Goal: Information Seeking & Learning: Learn about a topic

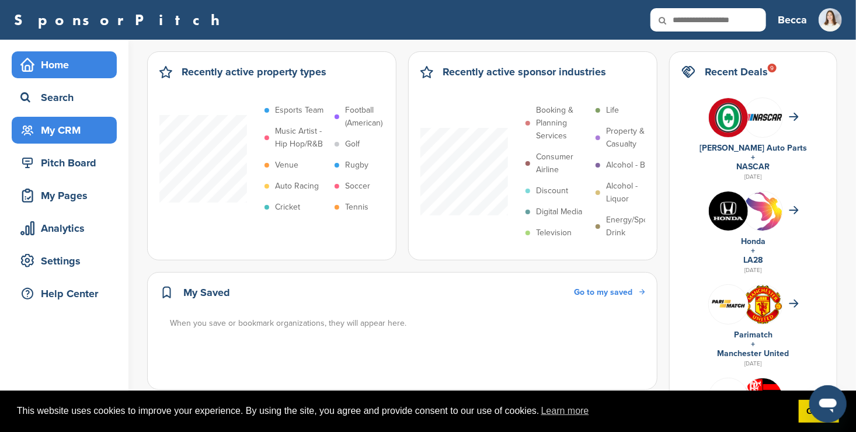
click at [95, 123] on div "My CRM" at bounding box center [67, 130] width 99 height 21
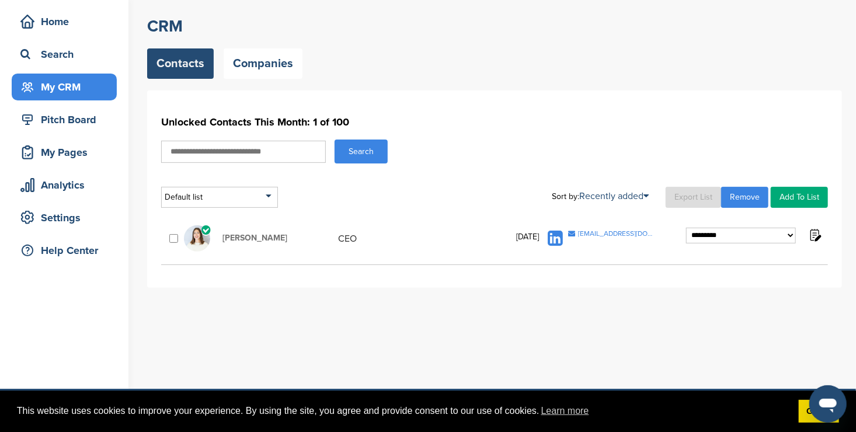
scroll to position [42, 0]
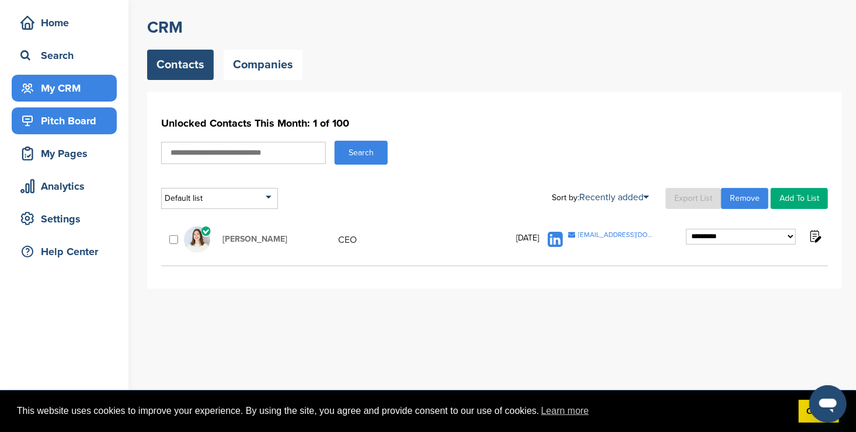
click at [57, 119] on div "Pitch Board" at bounding box center [67, 120] width 99 height 21
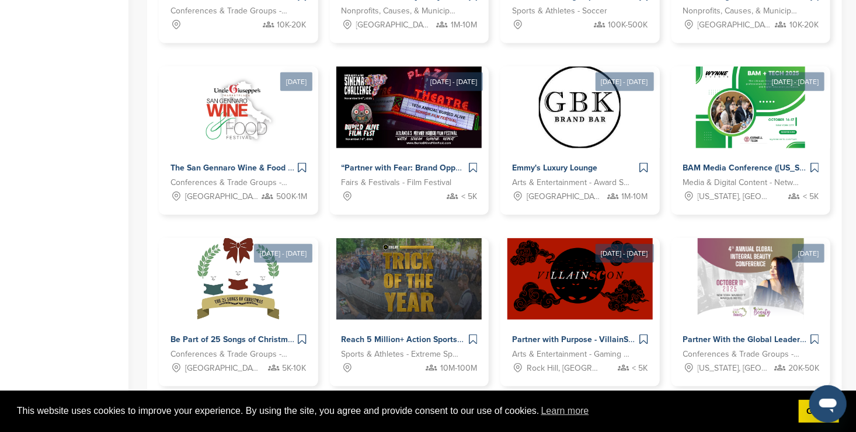
scroll to position [507, 0]
click at [143, 330] on div "Home Search My CRM Pitch Board My Pages Analytics Settings Help Center Welcome …" at bounding box center [428, 2] width 856 height 938
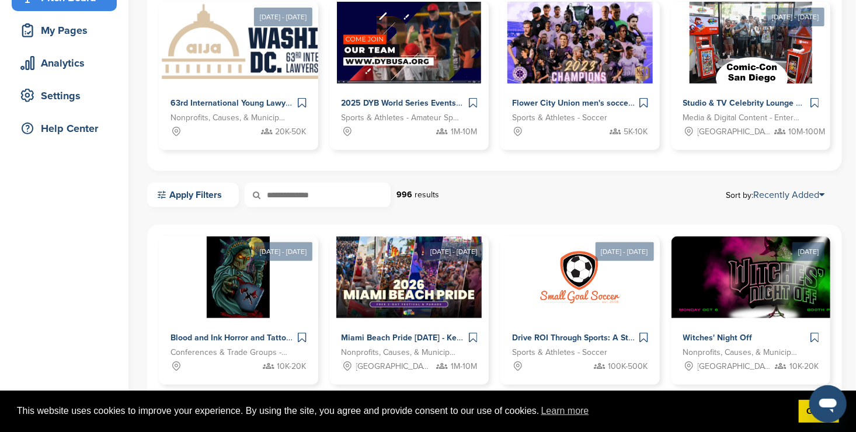
scroll to position [156, 0]
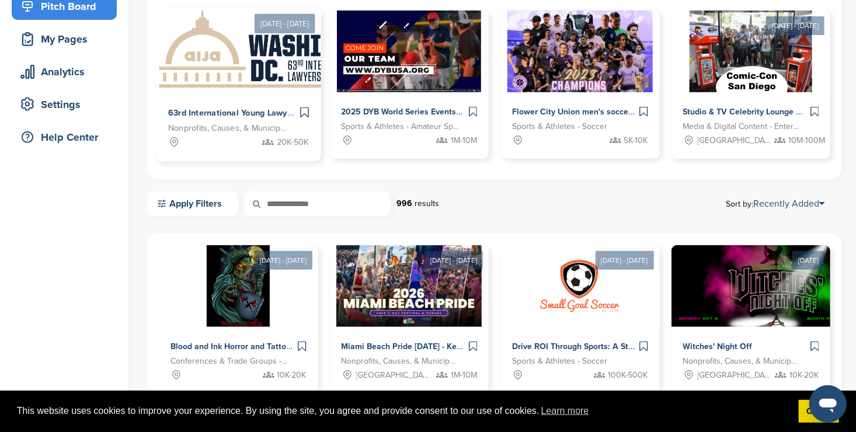
click at [267, 80] on img at bounding box center [276, 50] width 240 height 85
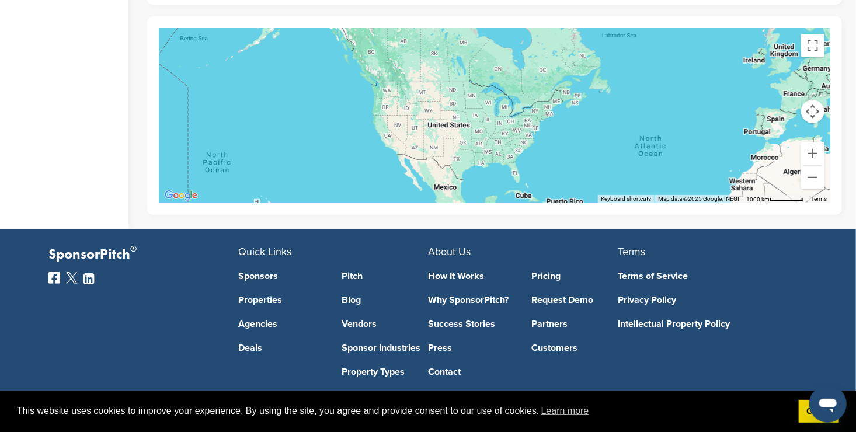
scroll to position [2235, 0]
click at [257, 277] on link "Sponsors" at bounding box center [281, 275] width 86 height 9
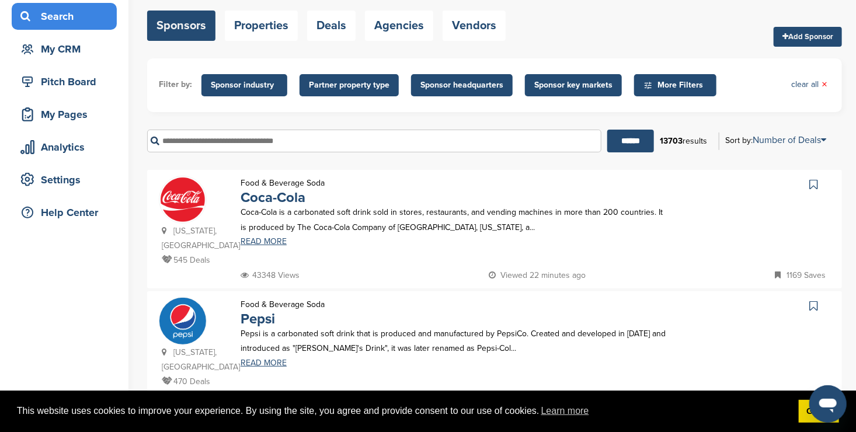
scroll to position [83, 0]
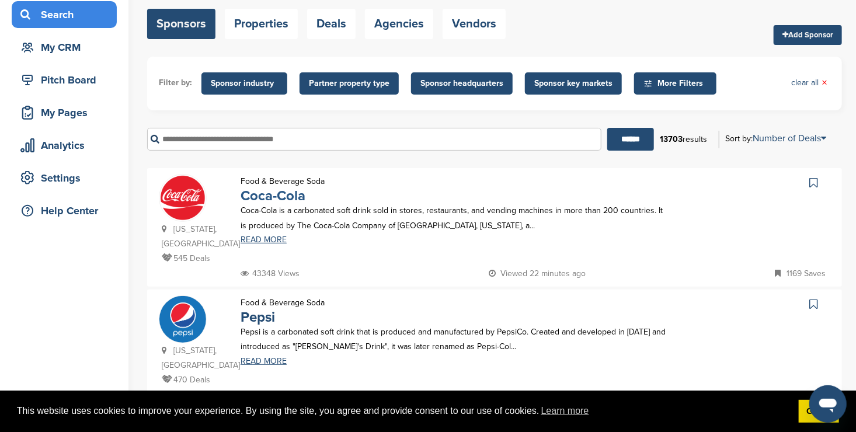
click at [269, 199] on link "Coca-Cola" at bounding box center [273, 195] width 65 height 17
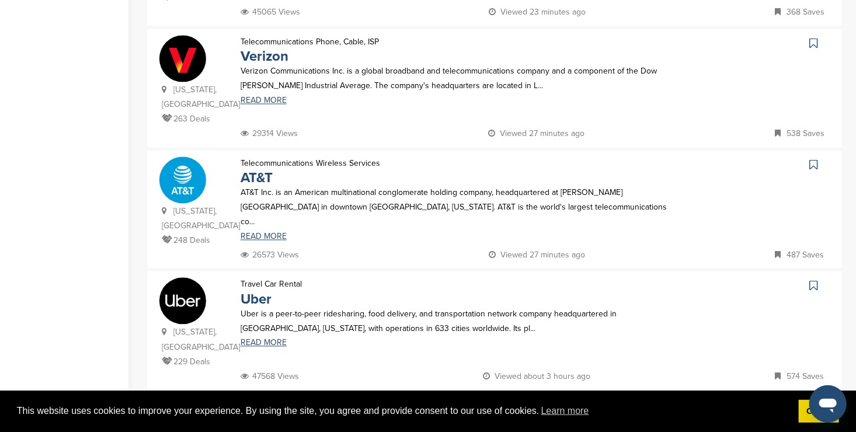
scroll to position [1072, 0]
click at [463, 403] on link "2" at bounding box center [460, 414] width 25 height 22
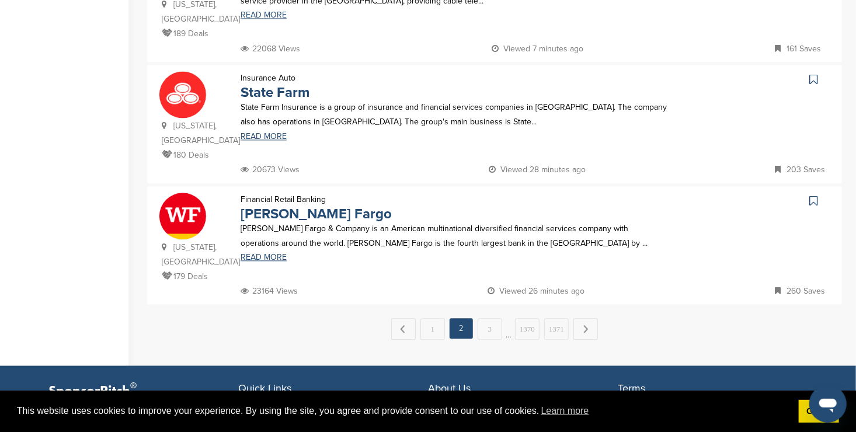
scroll to position [1173, 0]
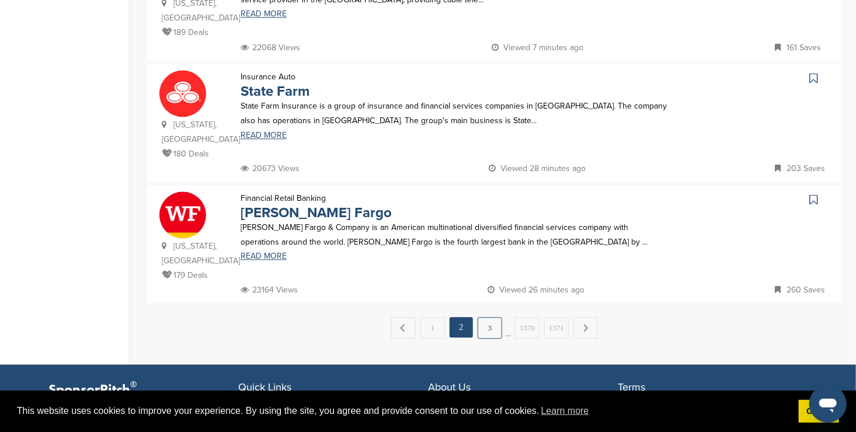
click at [490, 317] on link "3" at bounding box center [490, 328] width 25 height 22
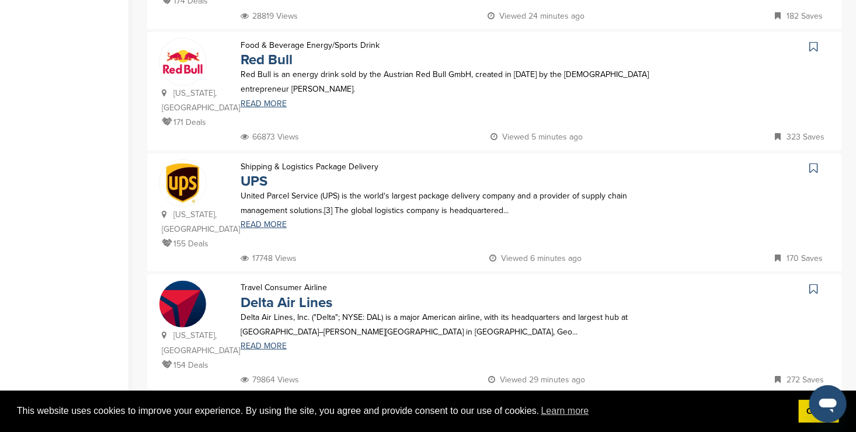
scroll to position [345, 0]
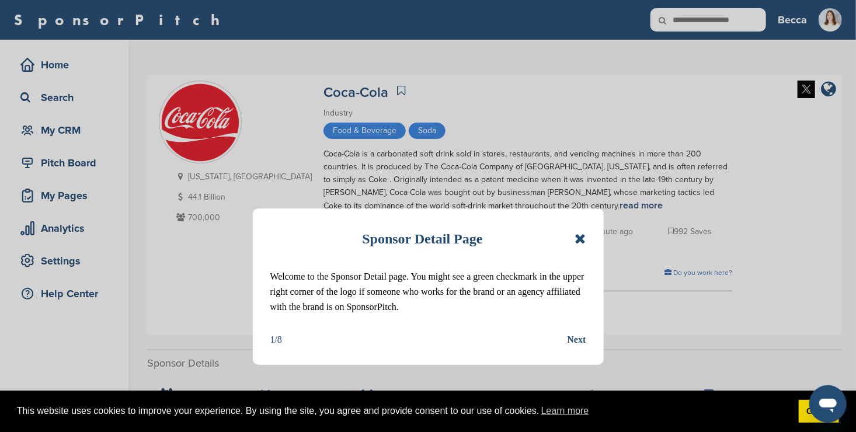
click at [577, 239] on icon at bounding box center [580, 239] width 11 height 14
